Goal: Transaction & Acquisition: Subscribe to service/newsletter

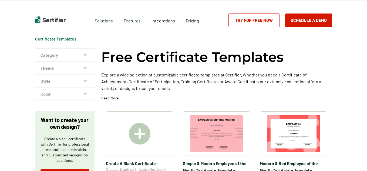
scroll to position [11, 0]
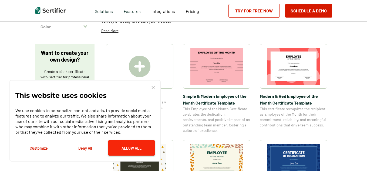
click at [118, 150] on button "Allow All" at bounding box center [131, 147] width 46 height 15
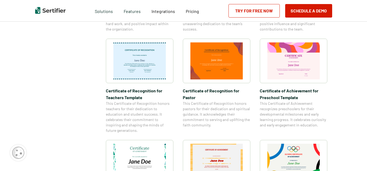
scroll to position [281, 0]
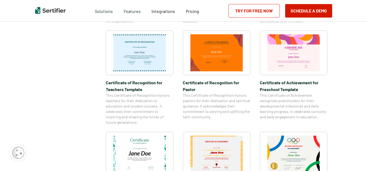
click at [89, 112] on div "Category Achievement Recognition Participation Completion Appreciation High Sch…" at bounding box center [183, 60] width 297 height 568
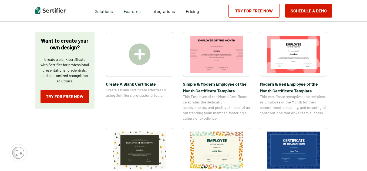
scroll to position [86, 0]
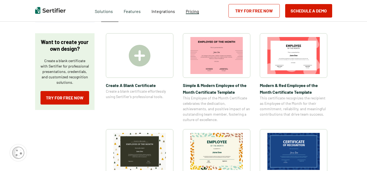
click at [193, 12] on span "Pricing" at bounding box center [192, 11] width 13 height 5
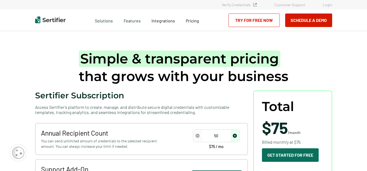
click at [53, 58] on div "Simple & transparent pricing that grows with your business Sertifier Subscripti…" at bounding box center [184, 144] width 324 height 227
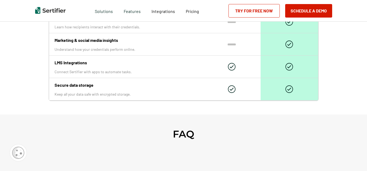
scroll to position [724, 0]
